Goal: Information Seeking & Learning: Learn about a topic

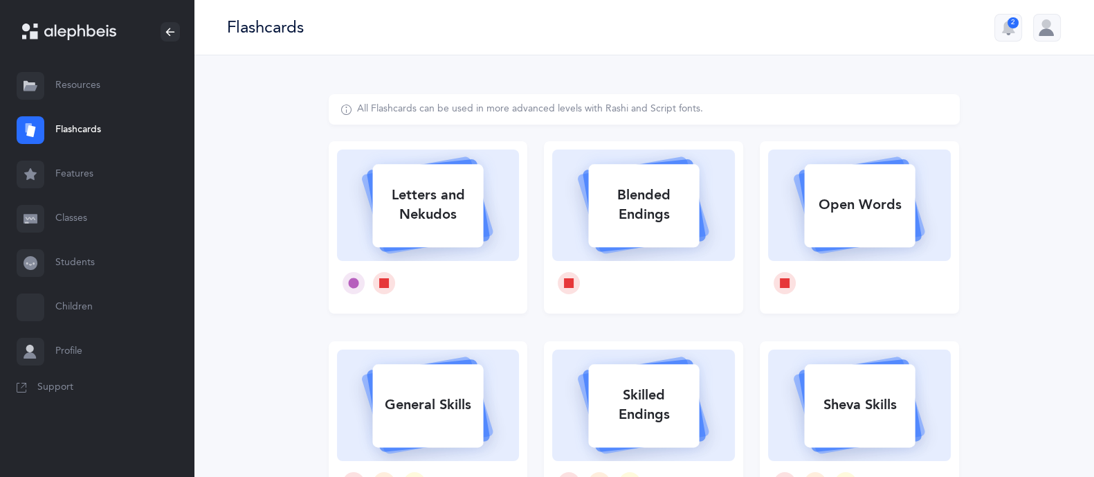
click at [397, 200] on div "Letters and Nekudos" at bounding box center [427, 204] width 111 height 55
select select
select select "single"
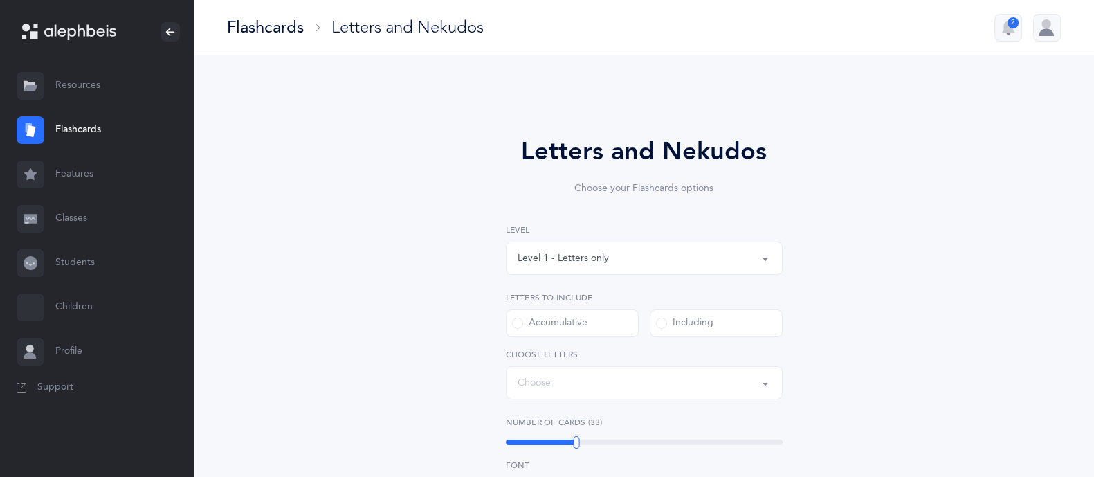
select select "27"
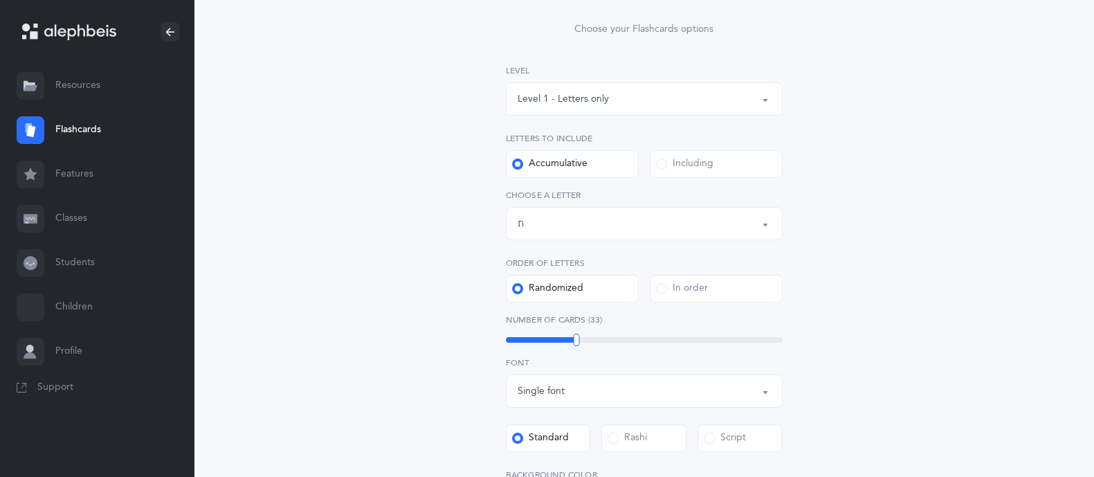
click at [598, 87] on div "Level 1 - Letters only" at bounding box center [643, 99] width 253 height 24
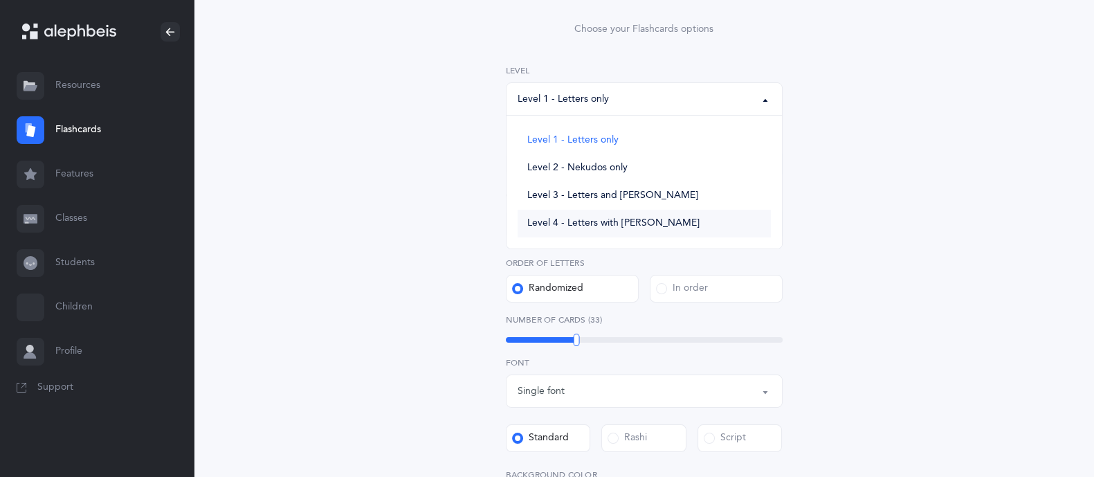
click at [605, 223] on span "Level 4 - Letters with [PERSON_NAME]" at bounding box center [613, 223] width 172 height 12
select select "4"
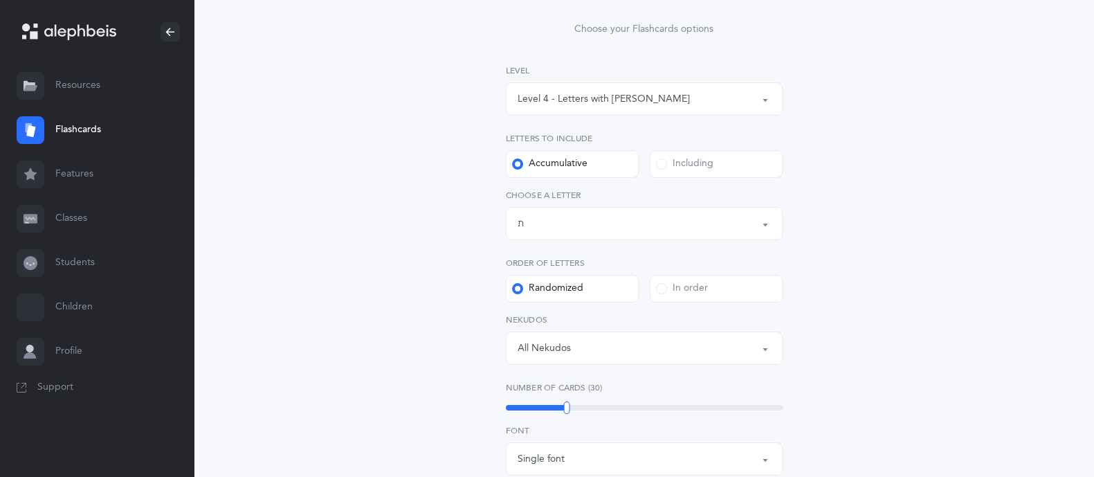
click at [669, 169] on div "Including" at bounding box center [684, 164] width 57 height 14
click at [0, 0] on input "Including" at bounding box center [0, 0] width 0 height 0
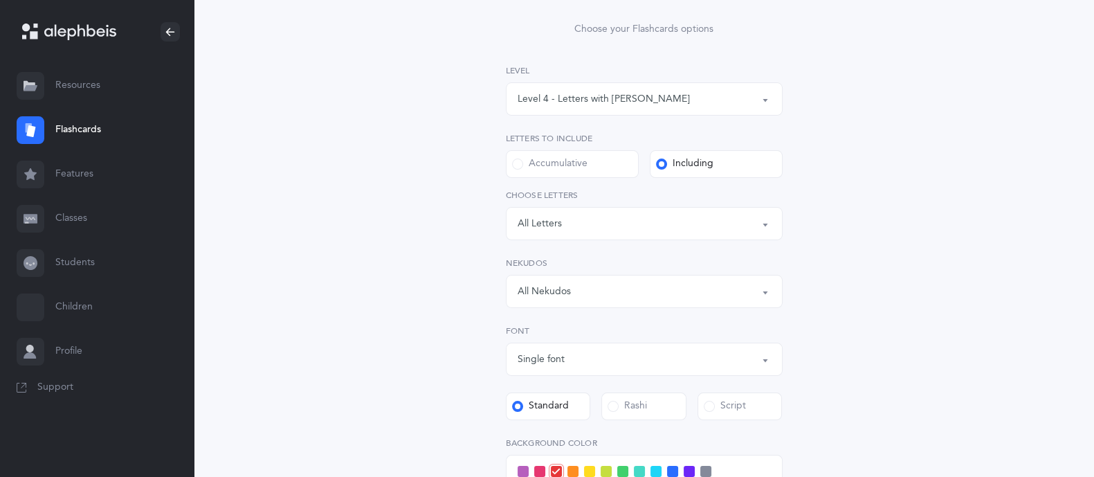
click at [624, 225] on div "Letters: All Letters" at bounding box center [643, 224] width 253 height 24
click at [609, 354] on link "א" at bounding box center [643, 343] width 253 height 28
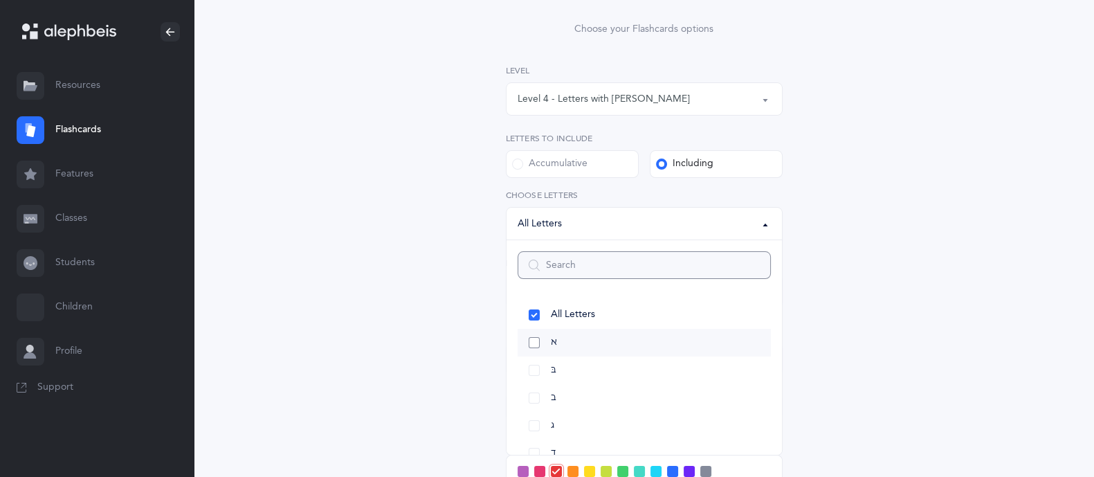
select select "1"
click at [1028, 241] on div "Letters and Nekudos Choose your Flashcards options Level 1 - Letters only Level…" at bounding box center [644, 361] width 900 height 930
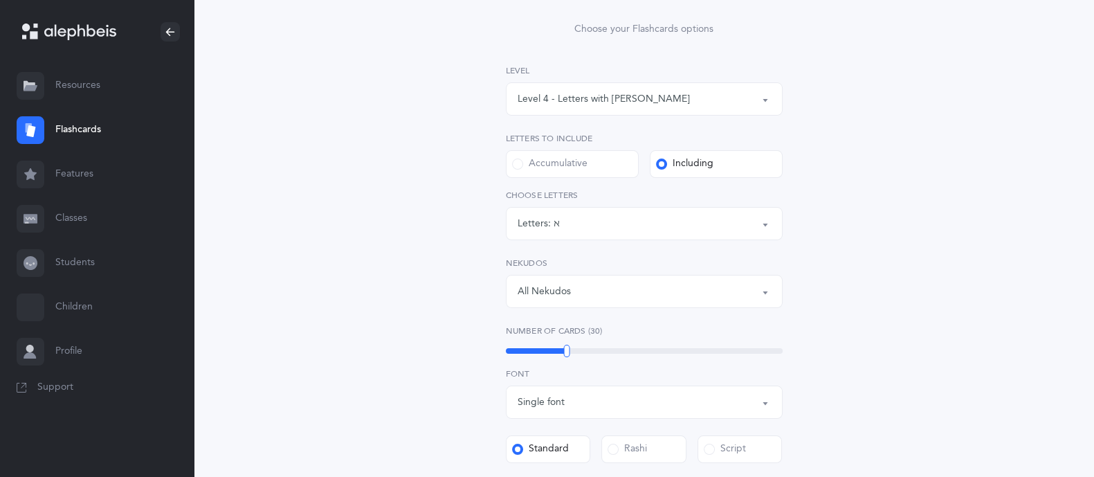
scroll to position [297, 0]
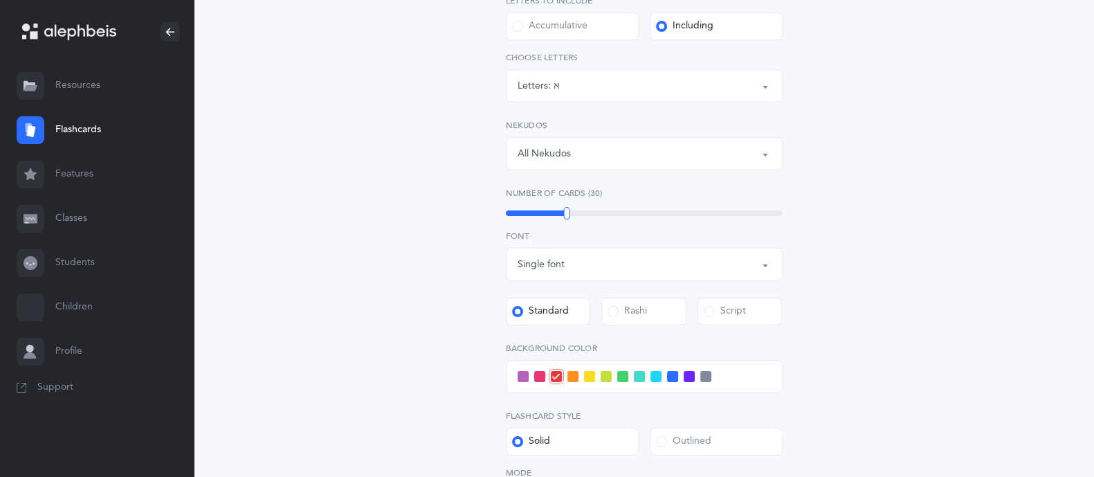
click at [751, 144] on div "All Nekudos" at bounding box center [643, 154] width 253 height 24
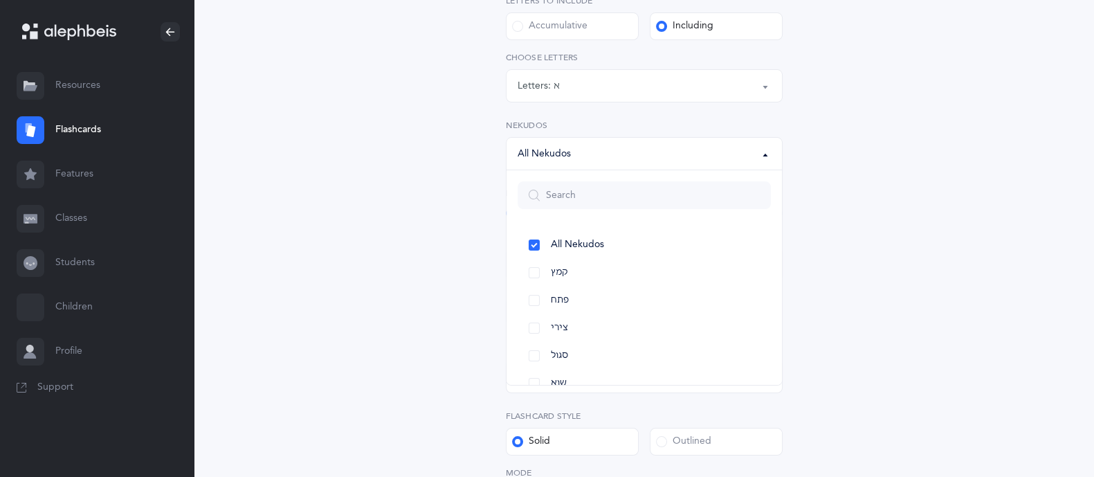
click at [805, 219] on div "Letters and Nekudos Choose your Flashcards options Level 1 - Letters only Level…" at bounding box center [644, 207] width 354 height 742
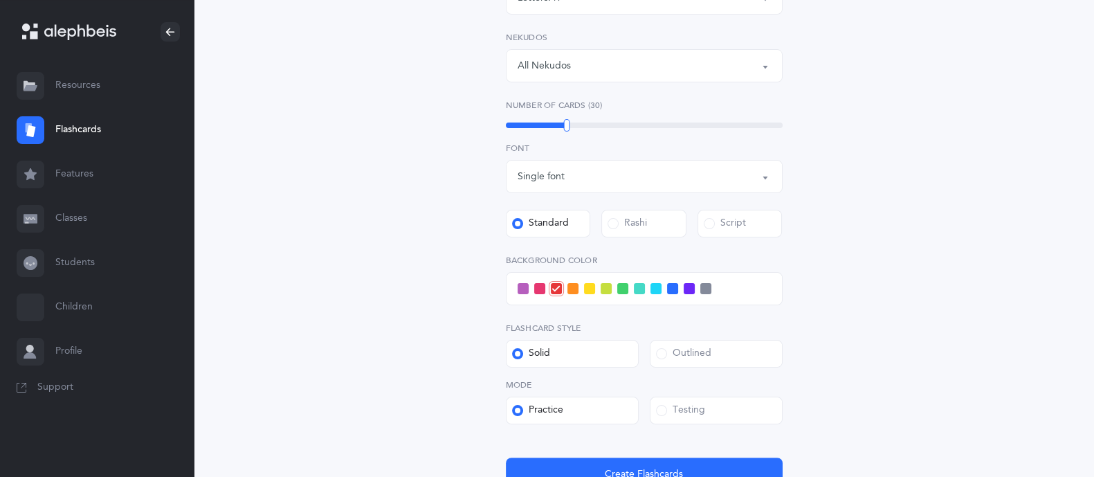
scroll to position [387, 0]
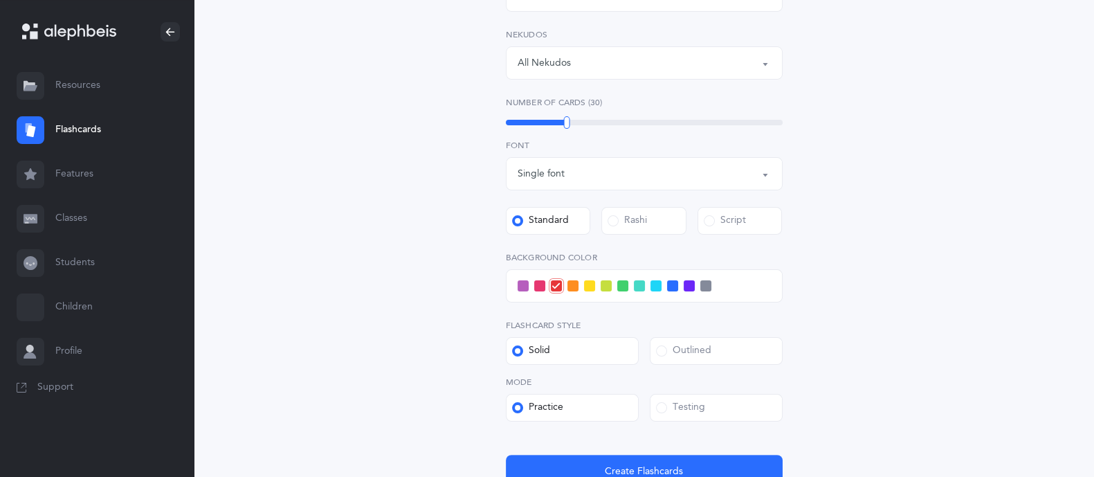
click at [664, 209] on label "Rashi" at bounding box center [643, 221] width 85 height 28
click at [0, 0] on input "Rashi" at bounding box center [0, 0] width 0 height 0
drag, startPoint x: 1070, startPoint y: 364, endPoint x: 1106, endPoint y: 366, distance: 36.7
click at [1094, 366] on html "[PERSON_NAME] Resources Resources Flashcards Flashcards Features Features Class…" at bounding box center [547, 106] width 1094 height 986
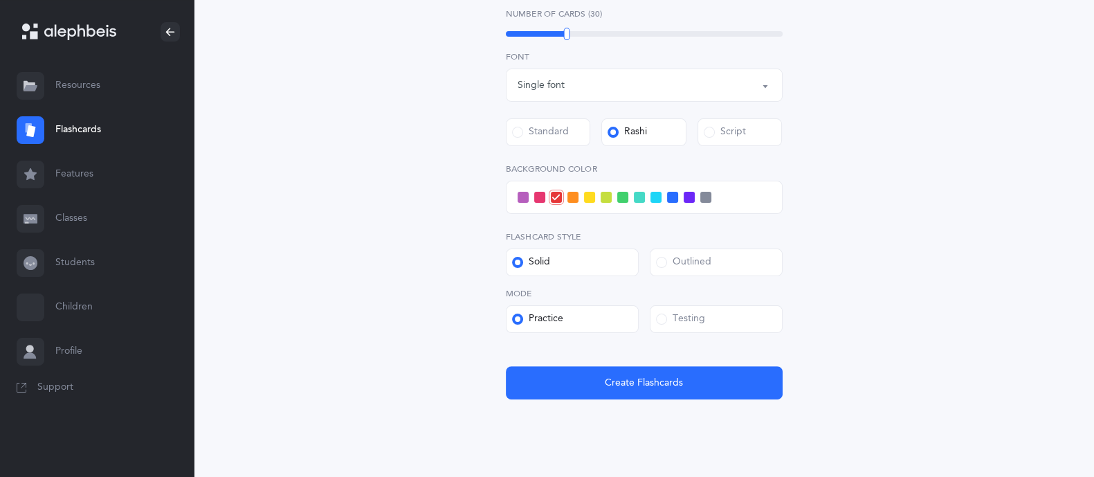
click at [609, 348] on div "Level 1 - Letters only Level 2 - Nekudos only Level 3 - Letters and Nekudos Lev…" at bounding box center [644, 73] width 277 height 652
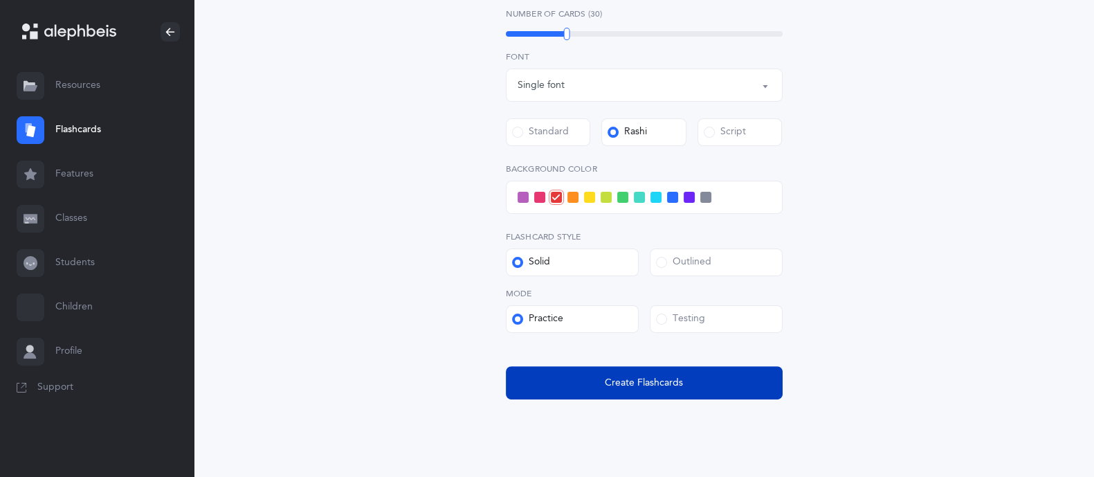
click at [620, 385] on span "Create Flashcards" at bounding box center [644, 383] width 78 height 15
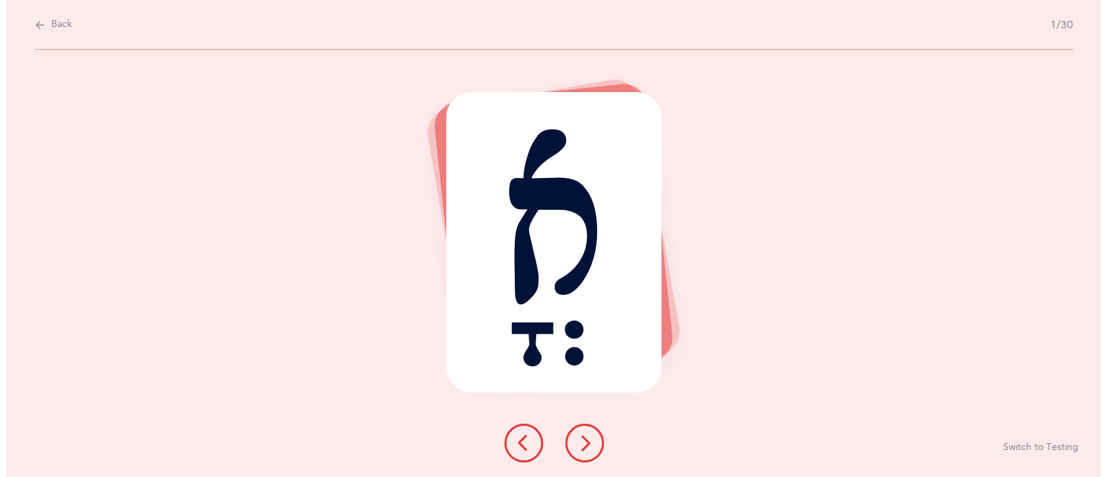
scroll to position [0, 0]
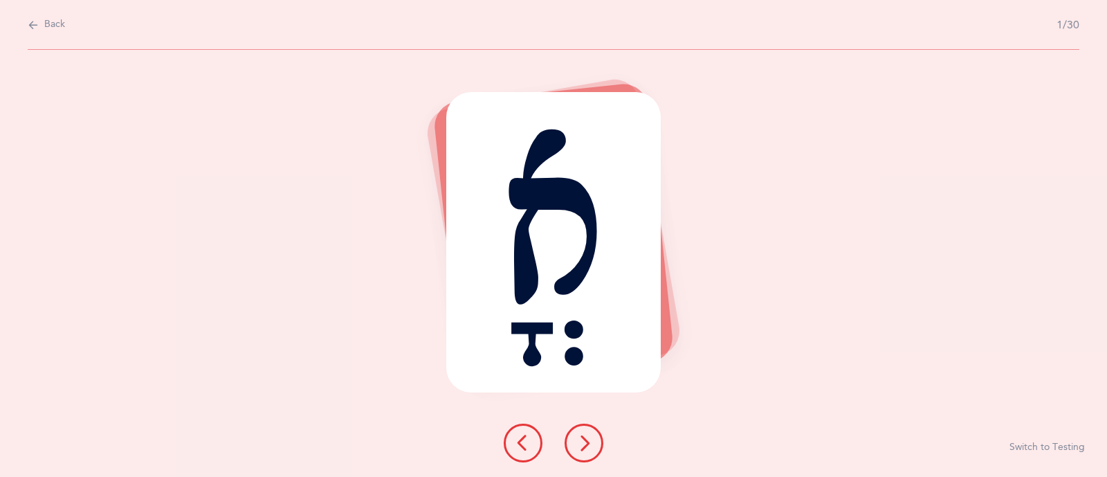
click at [578, 452] on button at bounding box center [584, 442] width 39 height 39
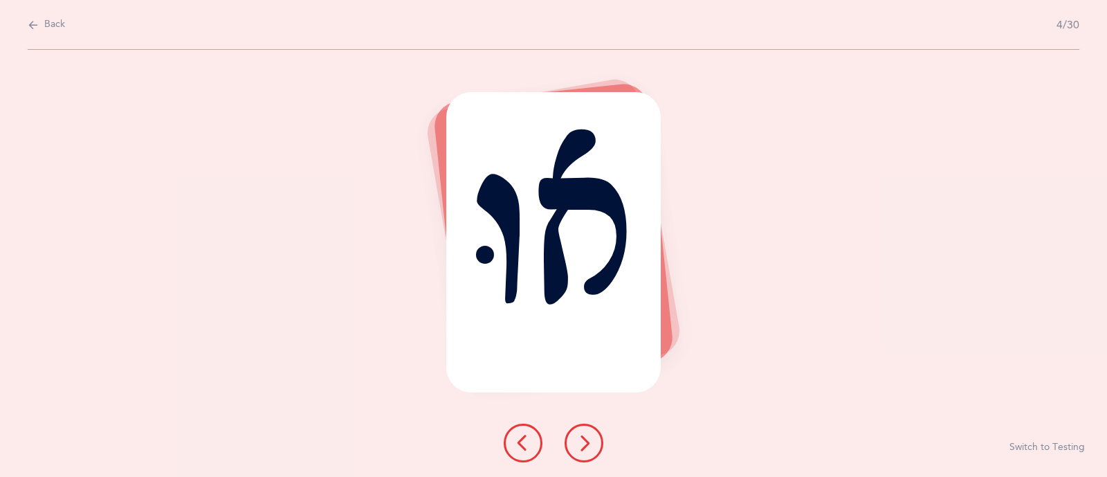
click at [578, 452] on button at bounding box center [584, 442] width 39 height 39
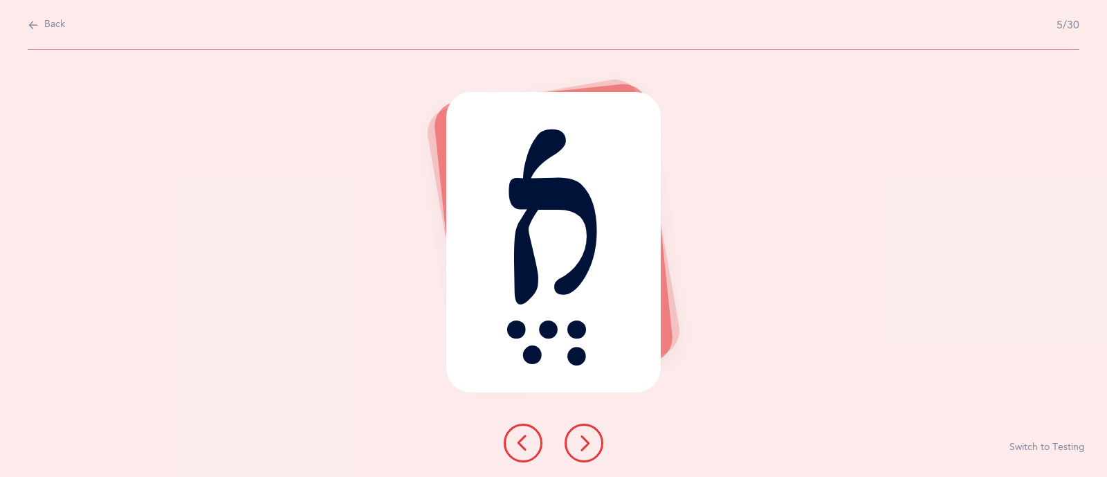
click at [578, 452] on button at bounding box center [584, 442] width 39 height 39
click at [717, 329] on div "אָ Switch to Testing" at bounding box center [553, 263] width 1107 height 427
click at [704, 418] on div "אָ Switch to Testing" at bounding box center [553, 263] width 1107 height 427
